Goal: Check status: Check status

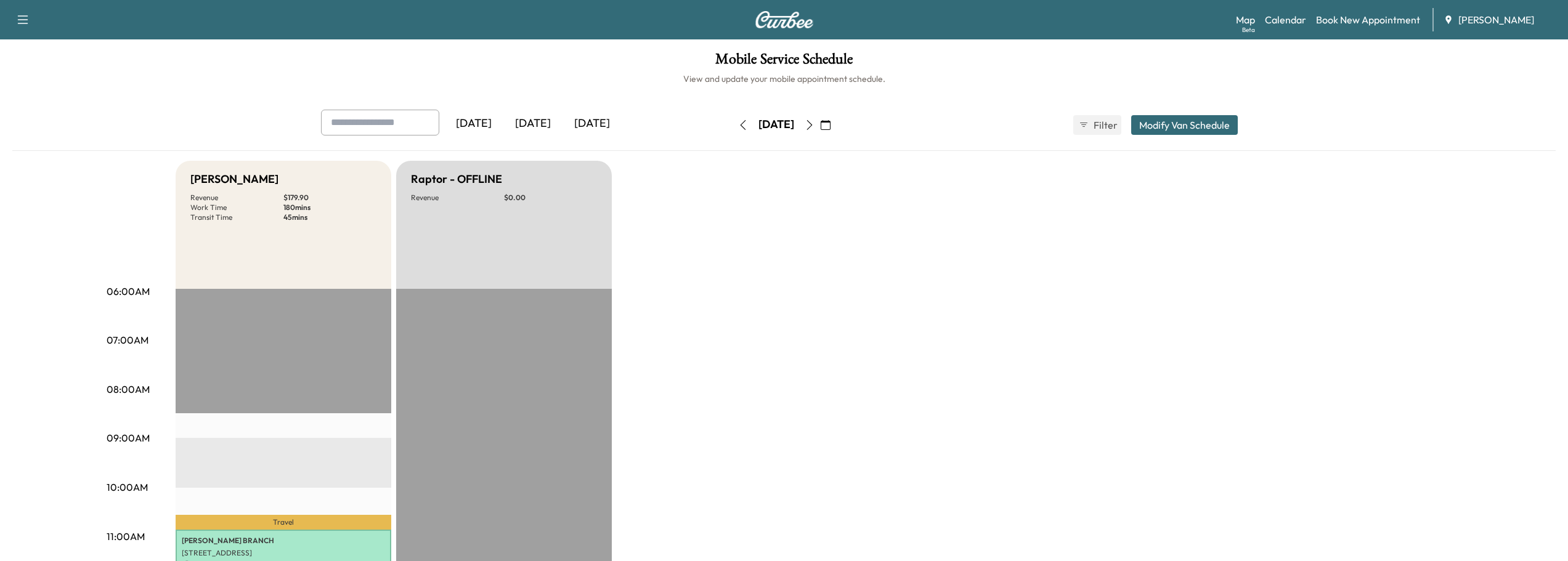
scroll to position [246, 0]
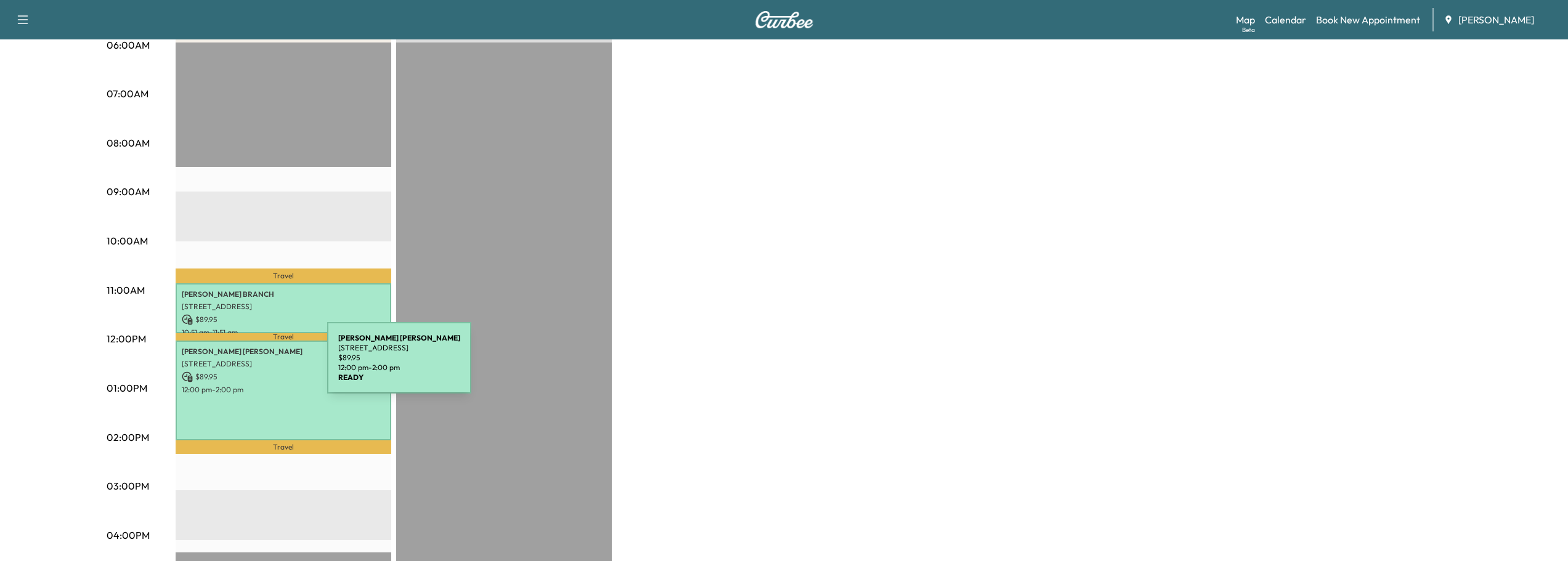
click at [235, 365] on p "[STREET_ADDRESS]" at bounding box center [283, 364] width 203 height 10
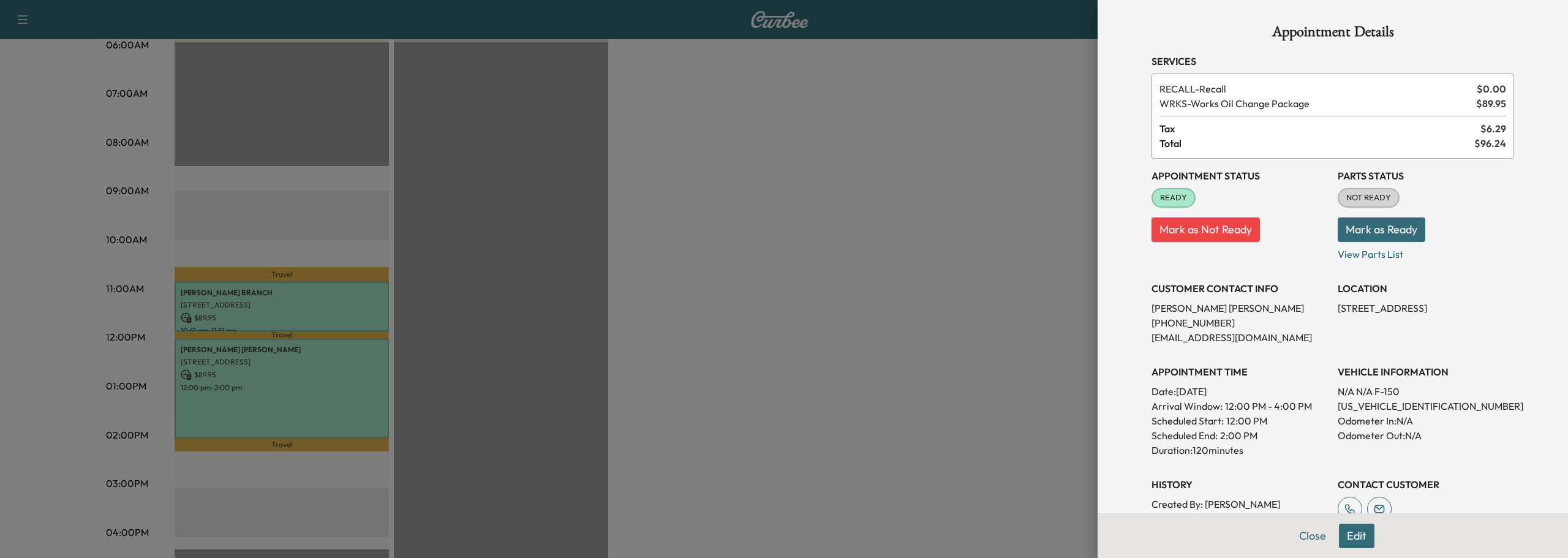
click at [1353, 225] on button "Mark as Ready" at bounding box center [1382, 229] width 88 height 24
click at [1301, 536] on button "Close" at bounding box center [1312, 536] width 43 height 24
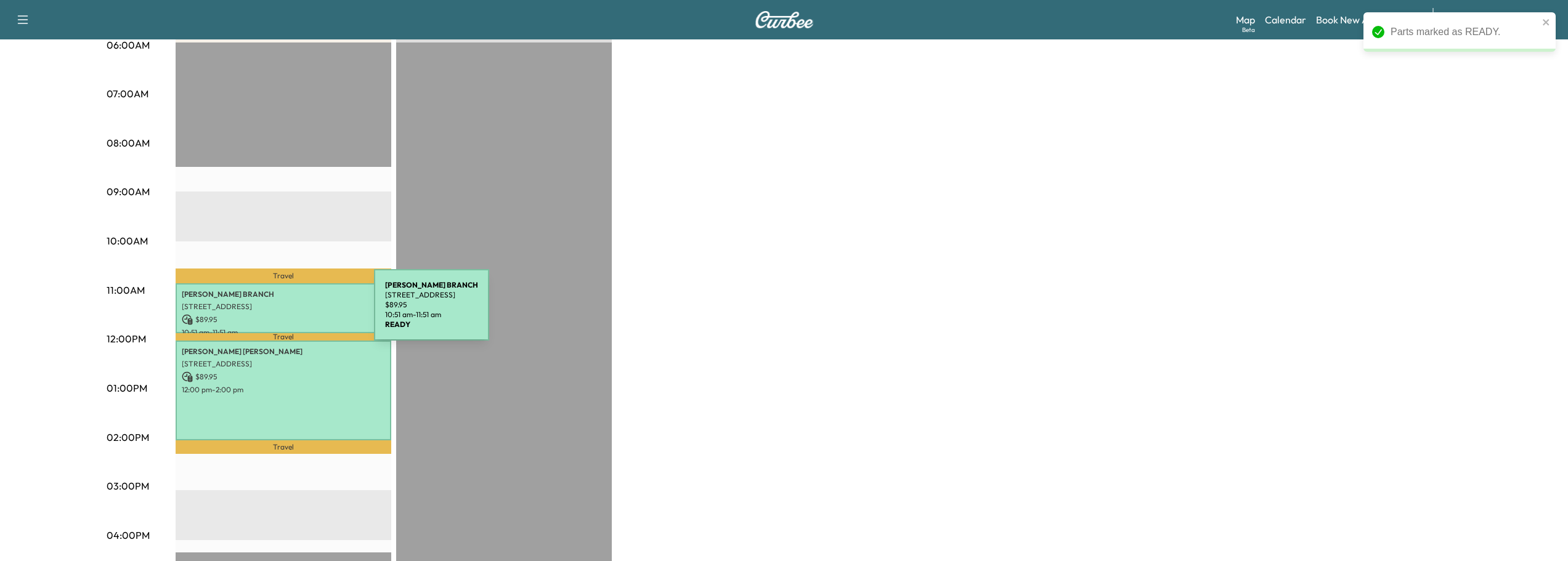
click at [281, 314] on p "$ 89.95" at bounding box center [283, 320] width 203 height 11
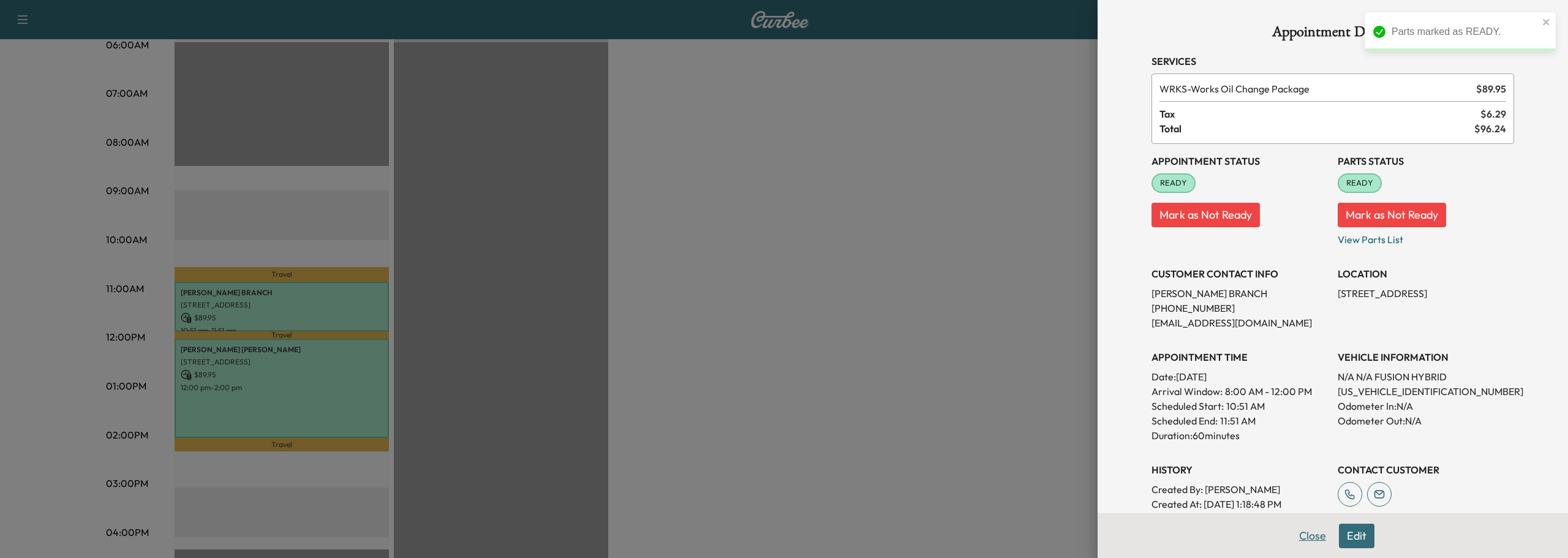
click at [1293, 538] on button "Close" at bounding box center [1312, 536] width 43 height 24
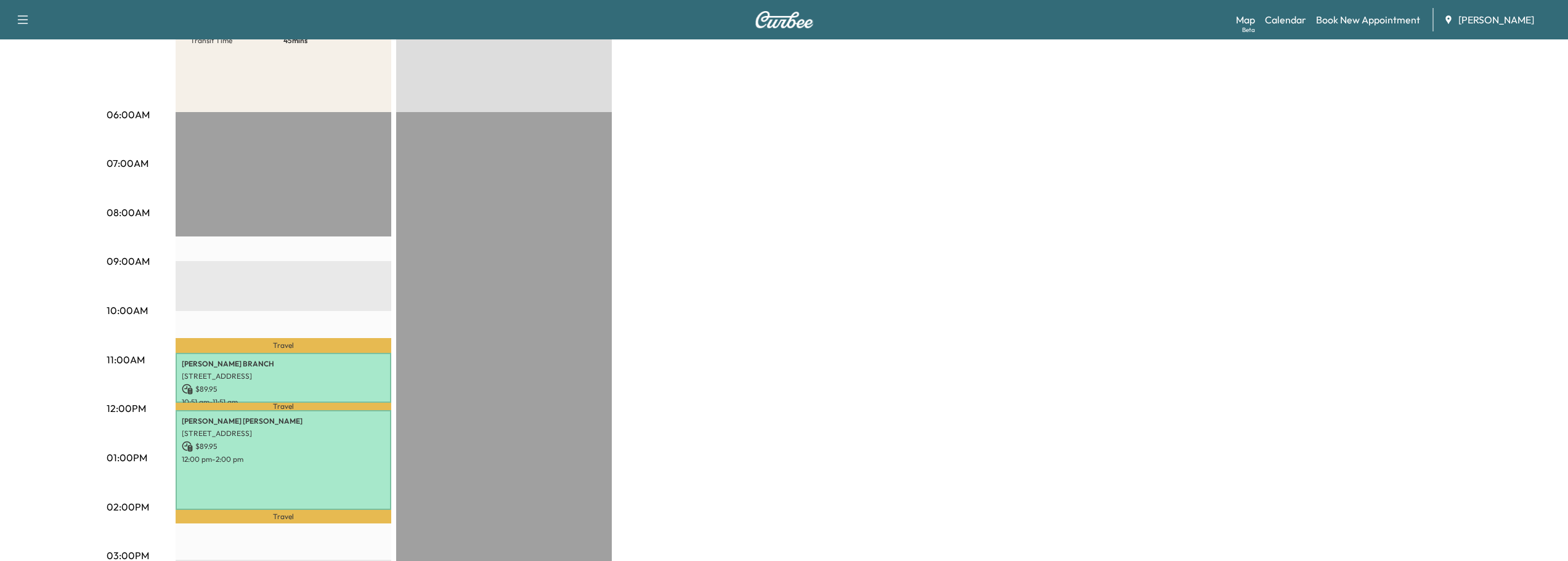
scroll to position [0, 0]
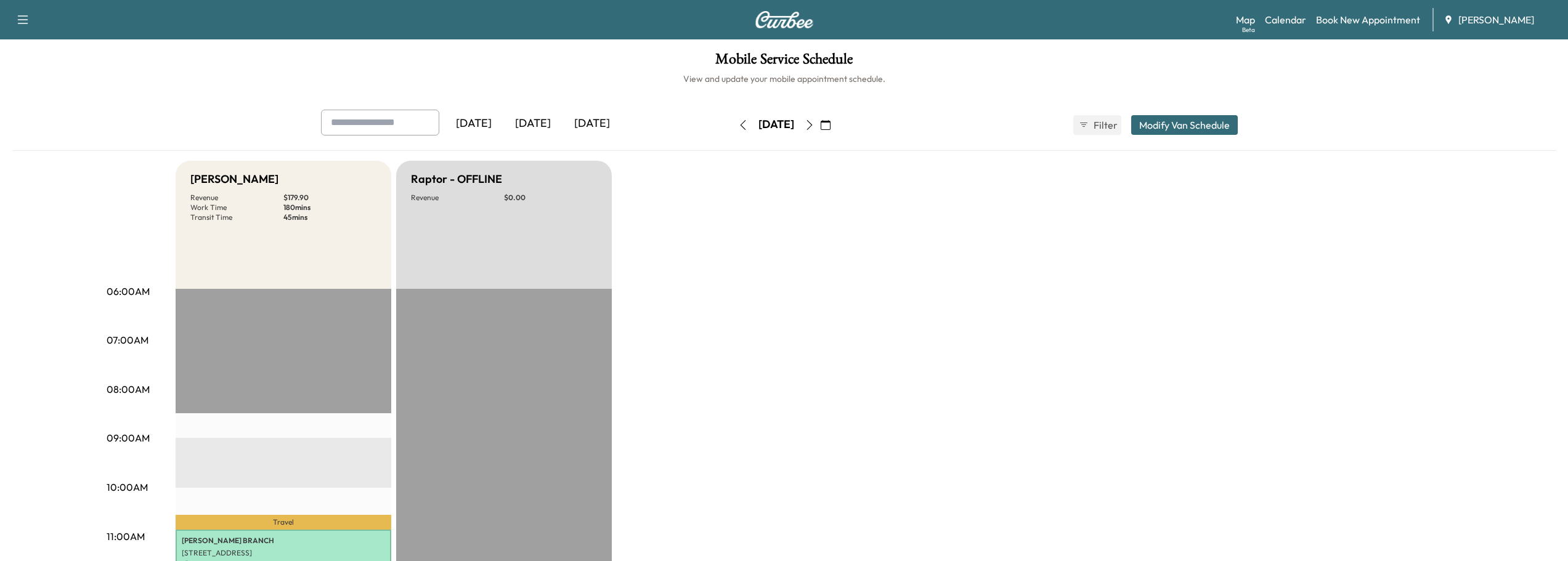
click at [814, 124] on icon "button" at bounding box center [809, 125] width 10 height 10
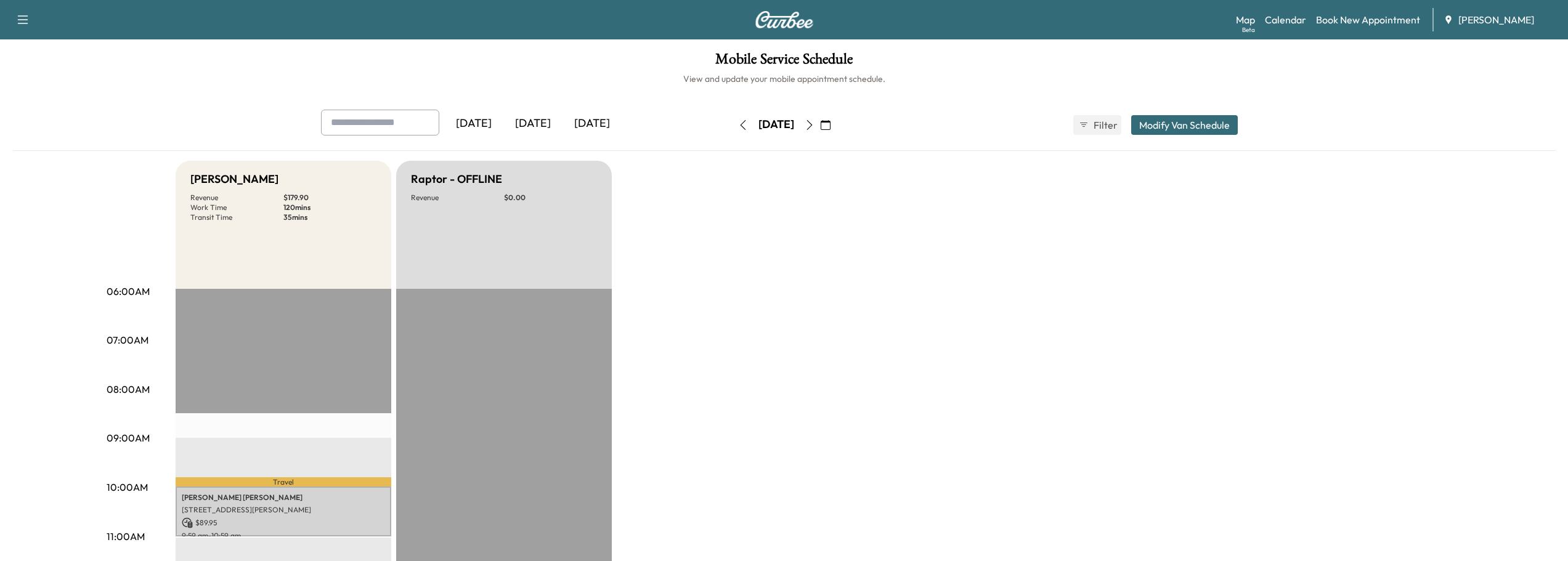
click at [738, 123] on icon "button" at bounding box center [743, 125] width 10 height 10
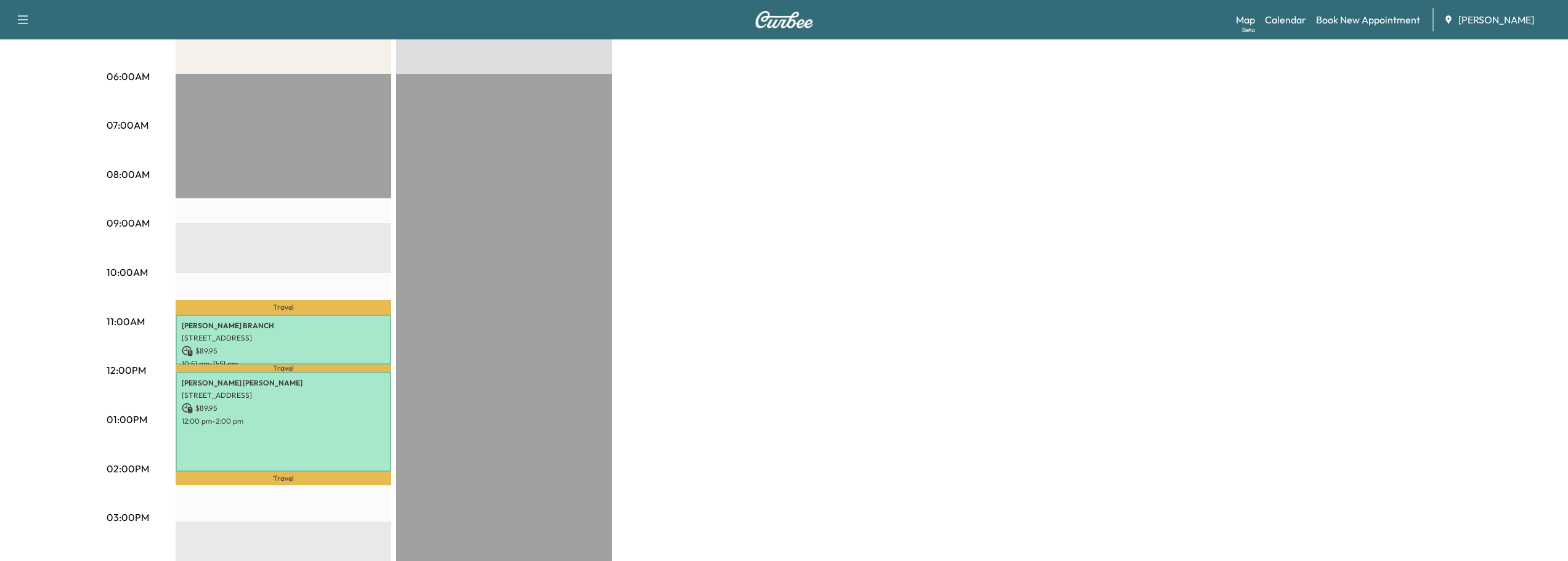
scroll to position [246, 0]
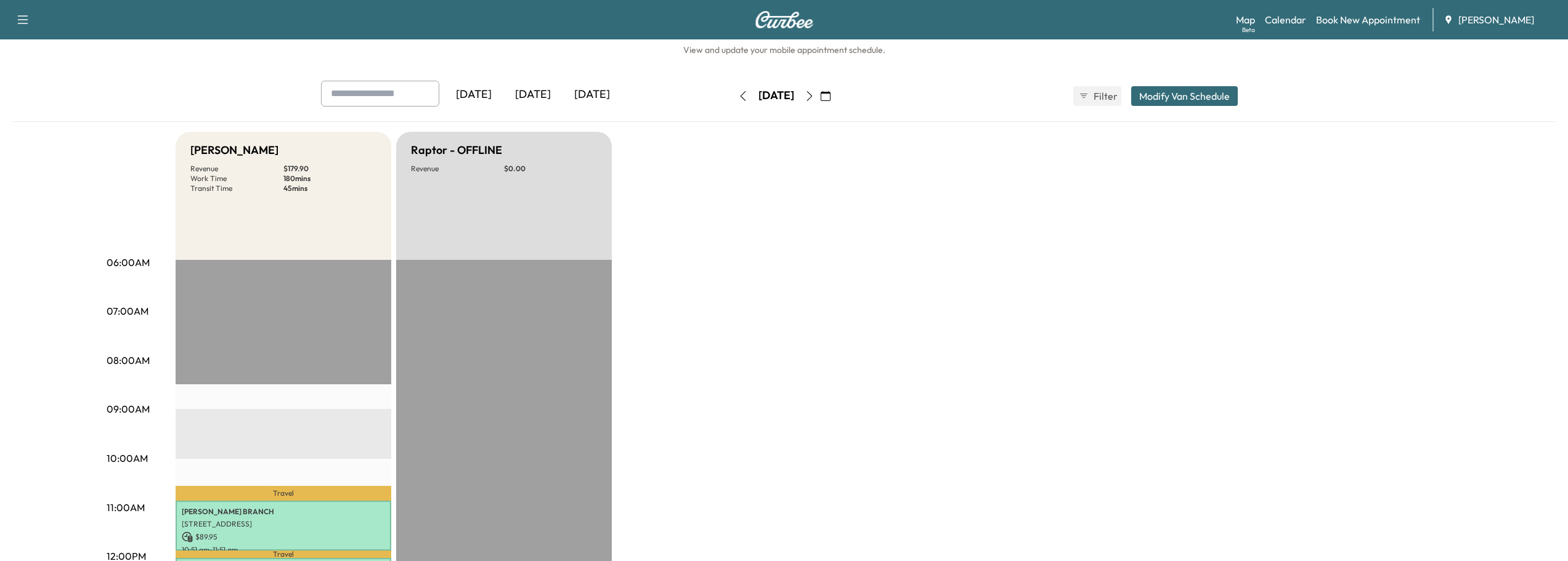
scroll to position [370, 0]
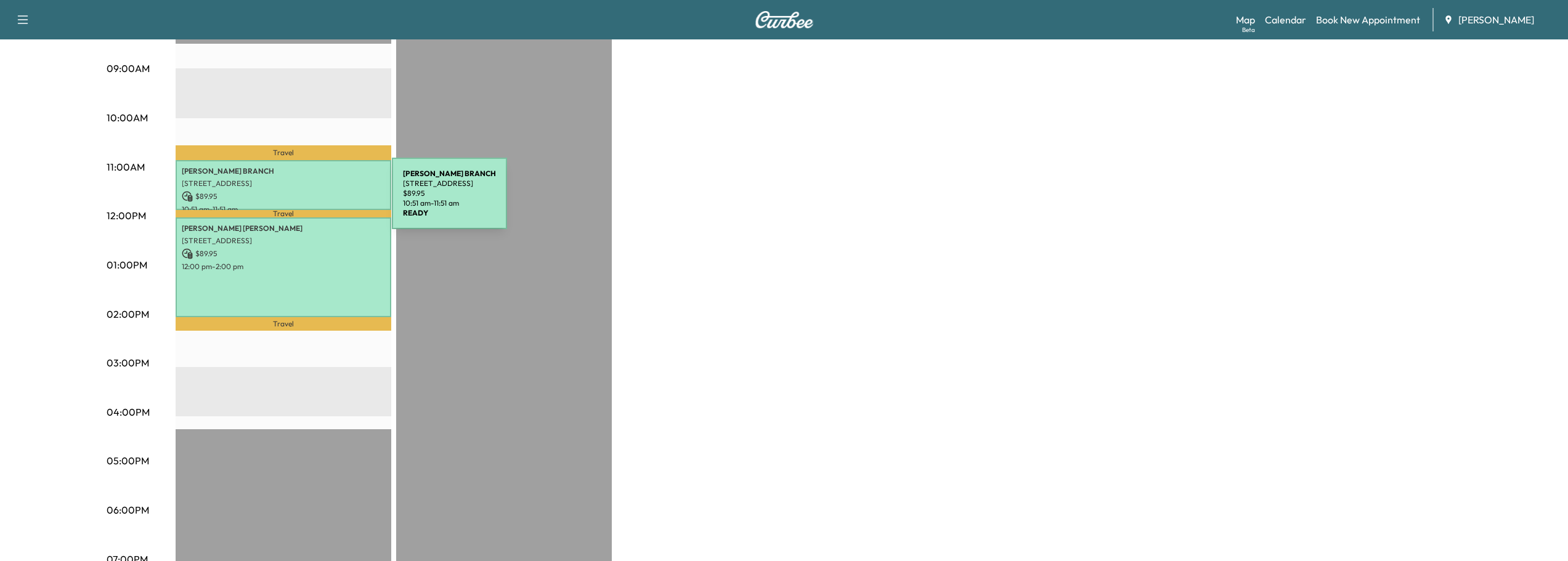
click at [299, 201] on div "ALEXIS L BRANCH 3450 Roxboro Rd NE, Atlanta, GA 30326, USA $ 89.95 10:51 am - 1…" at bounding box center [283, 184] width 215 height 50
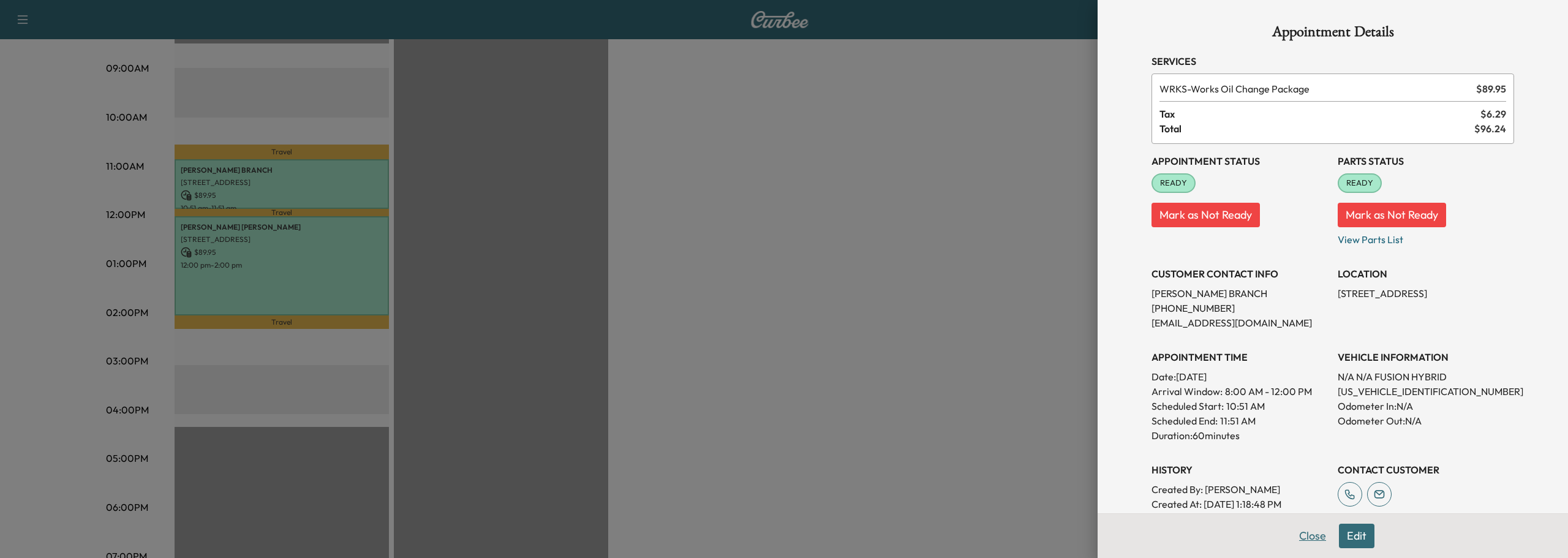
click at [1298, 535] on button "Close" at bounding box center [1312, 536] width 43 height 24
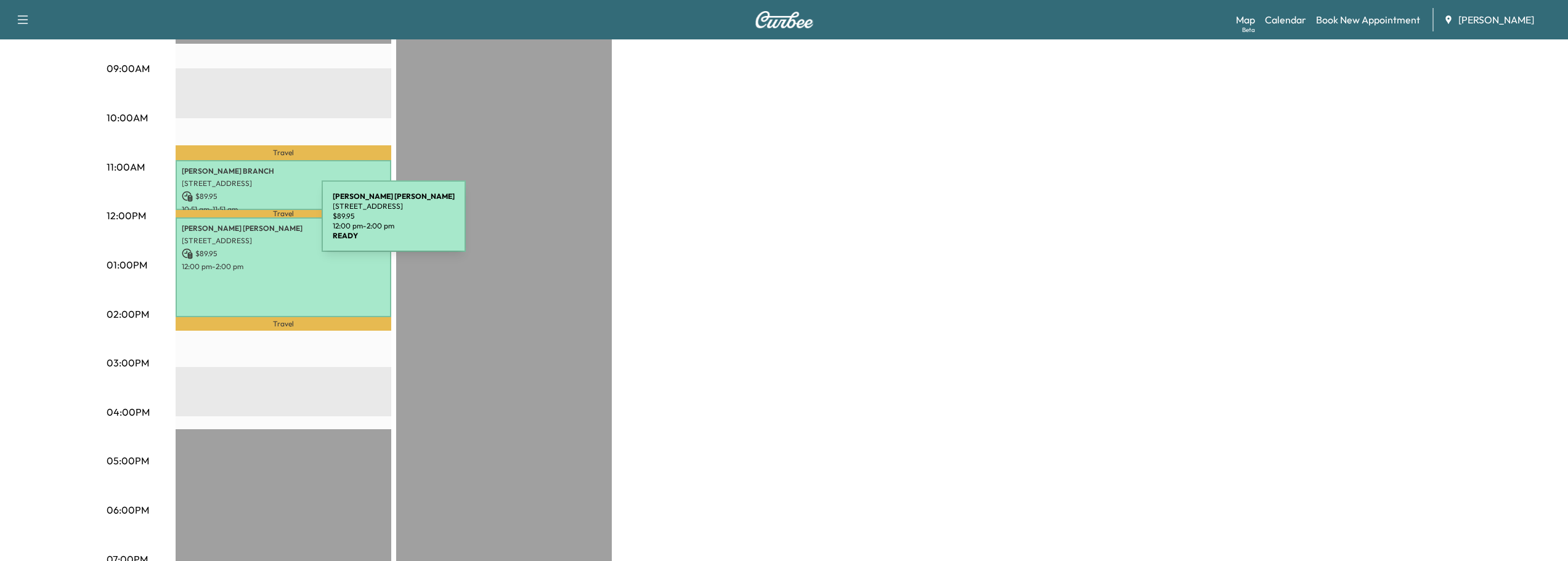
click at [229, 224] on p "LUCAS MICHAEL PHELAN" at bounding box center [283, 229] width 203 height 10
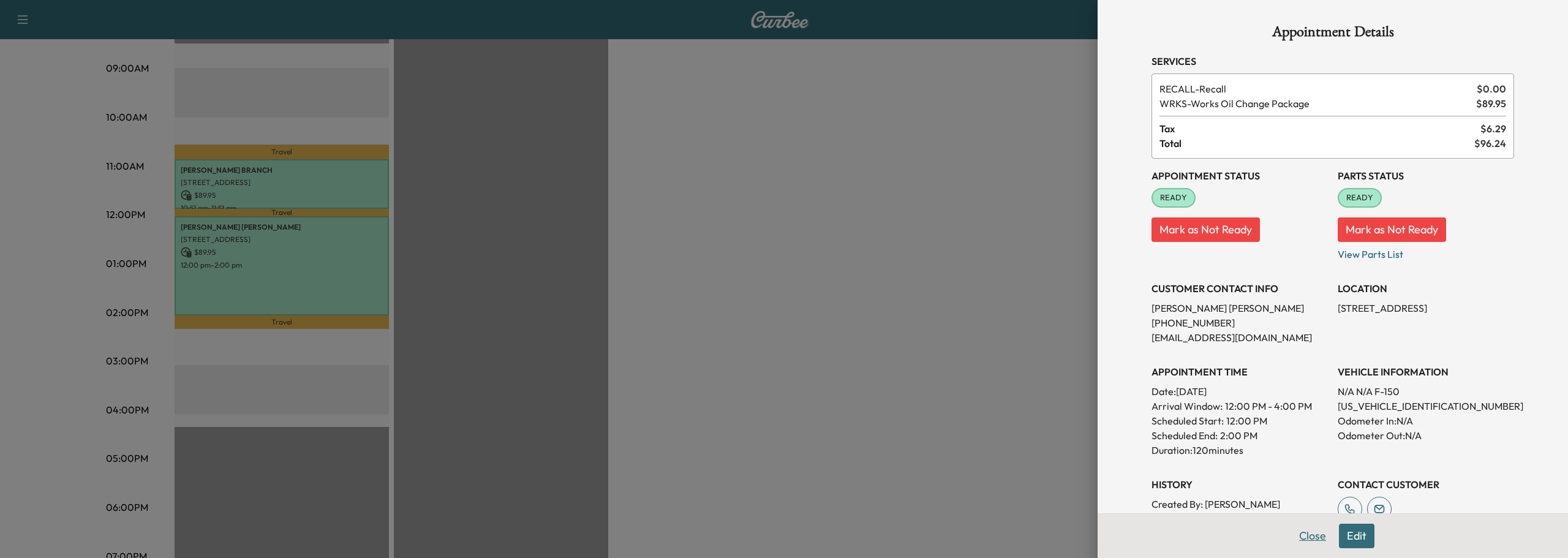
click at [1302, 535] on button "Close" at bounding box center [1312, 536] width 43 height 24
